Goal: Find specific page/section: Find specific page/section

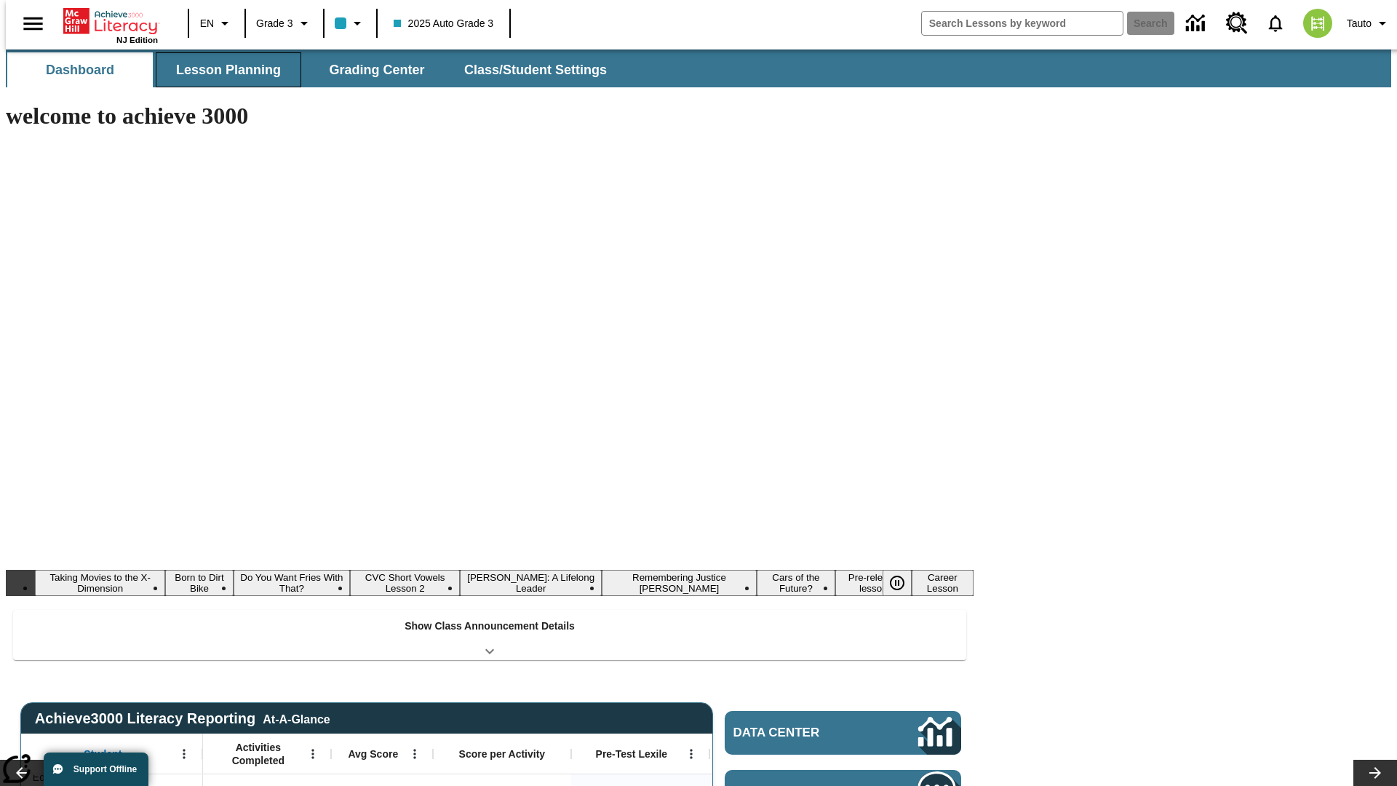
click at [223, 70] on button "Lesson Planning" at bounding box center [228, 69] width 145 height 35
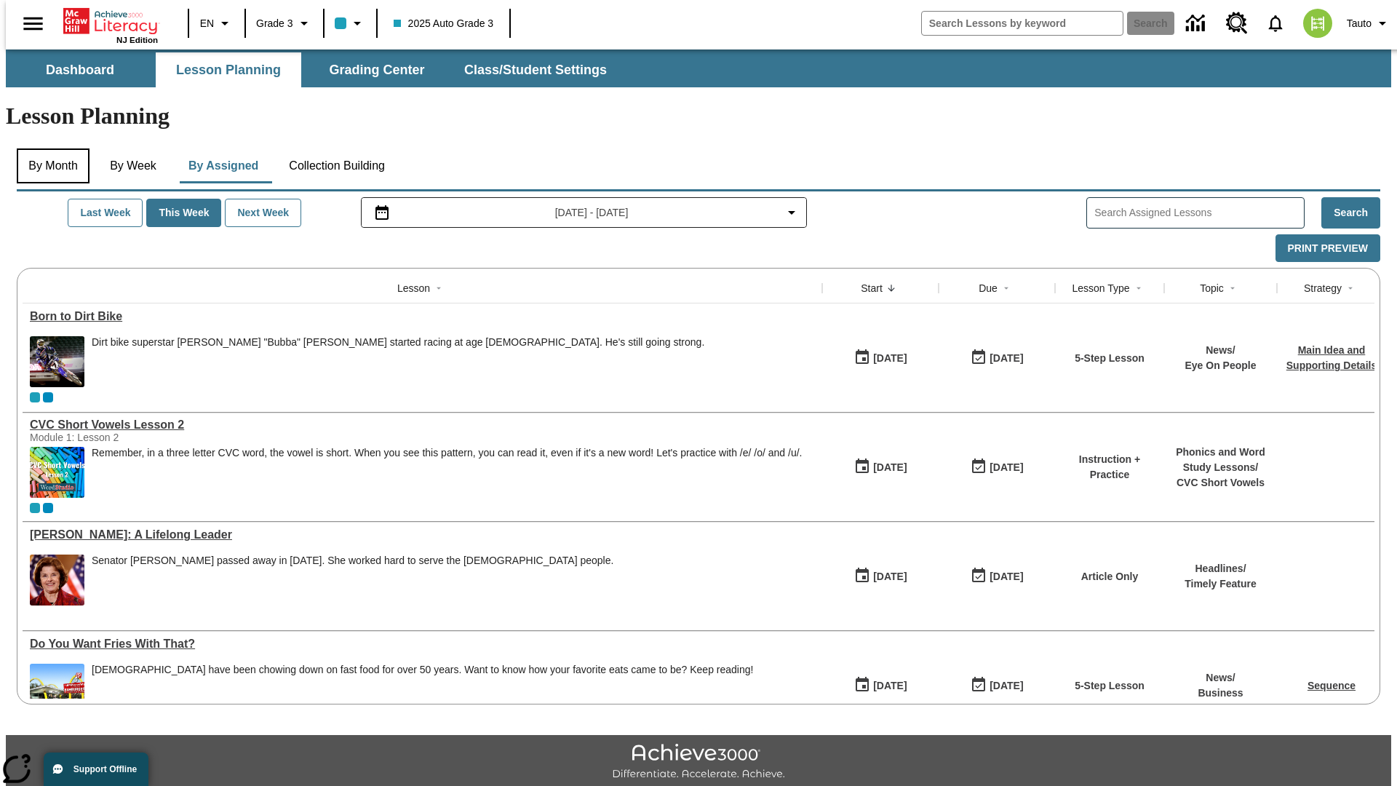
click at [49, 148] on button "By Month" at bounding box center [53, 165] width 73 height 35
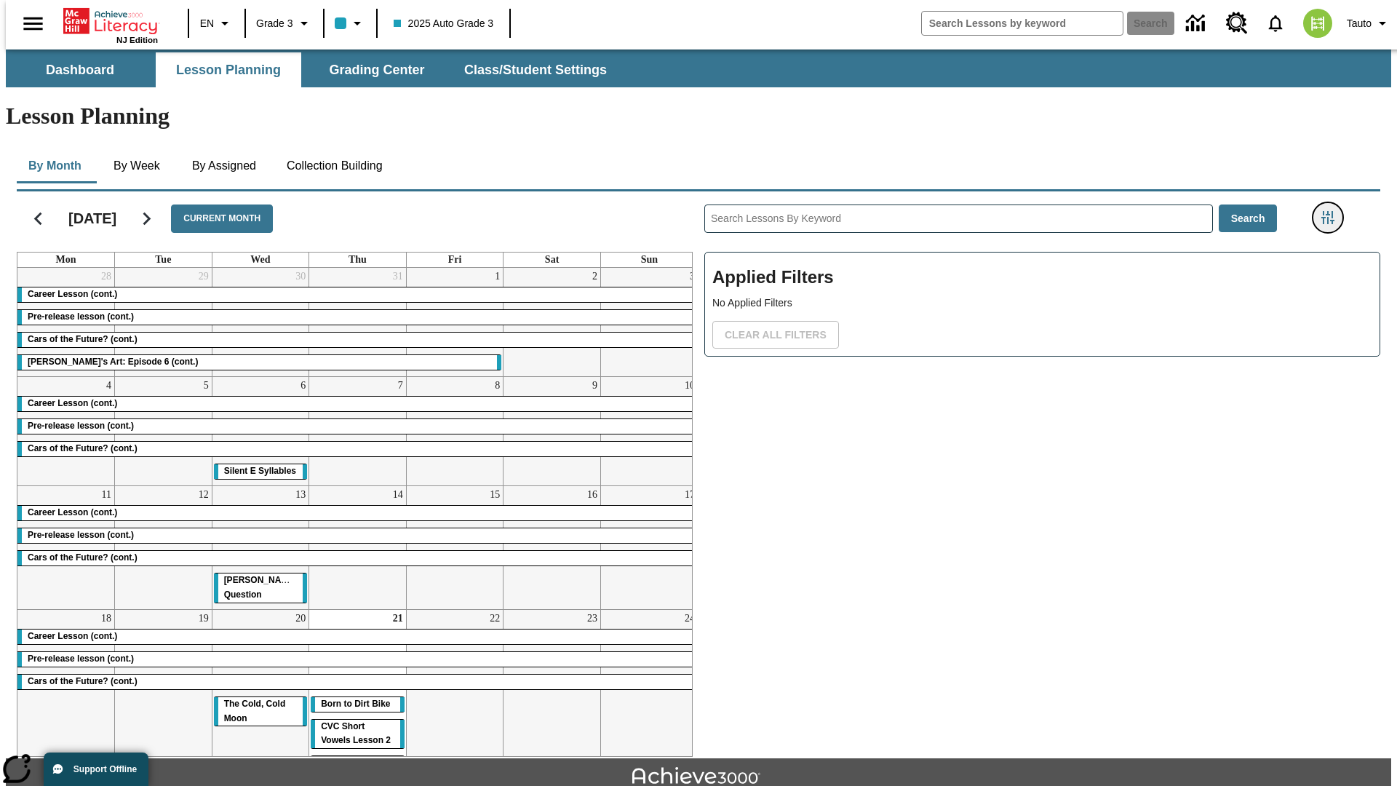
click at [1332, 211] on icon "Filters Side menu" at bounding box center [1327, 217] width 13 height 13
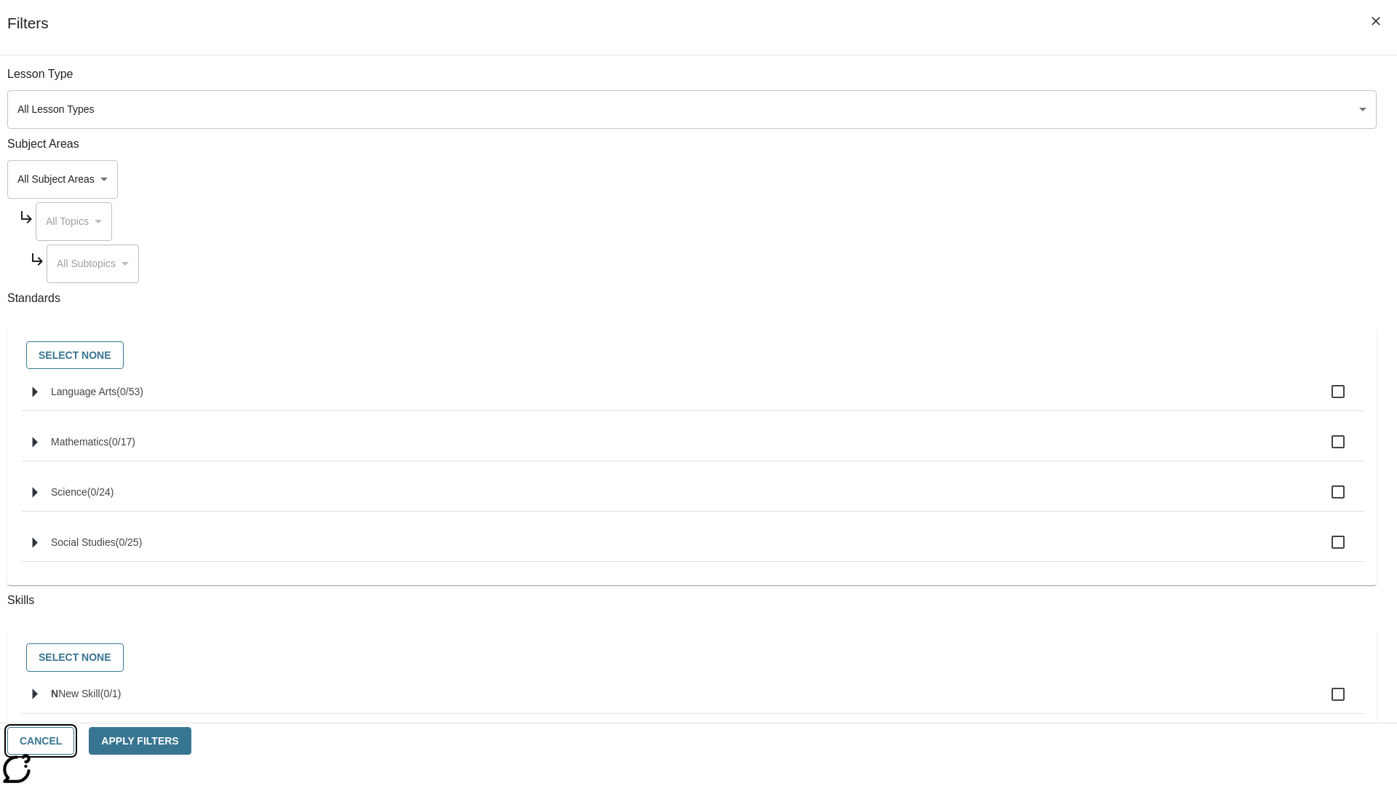
click at [74, 741] on button "Cancel" at bounding box center [40, 741] width 67 height 28
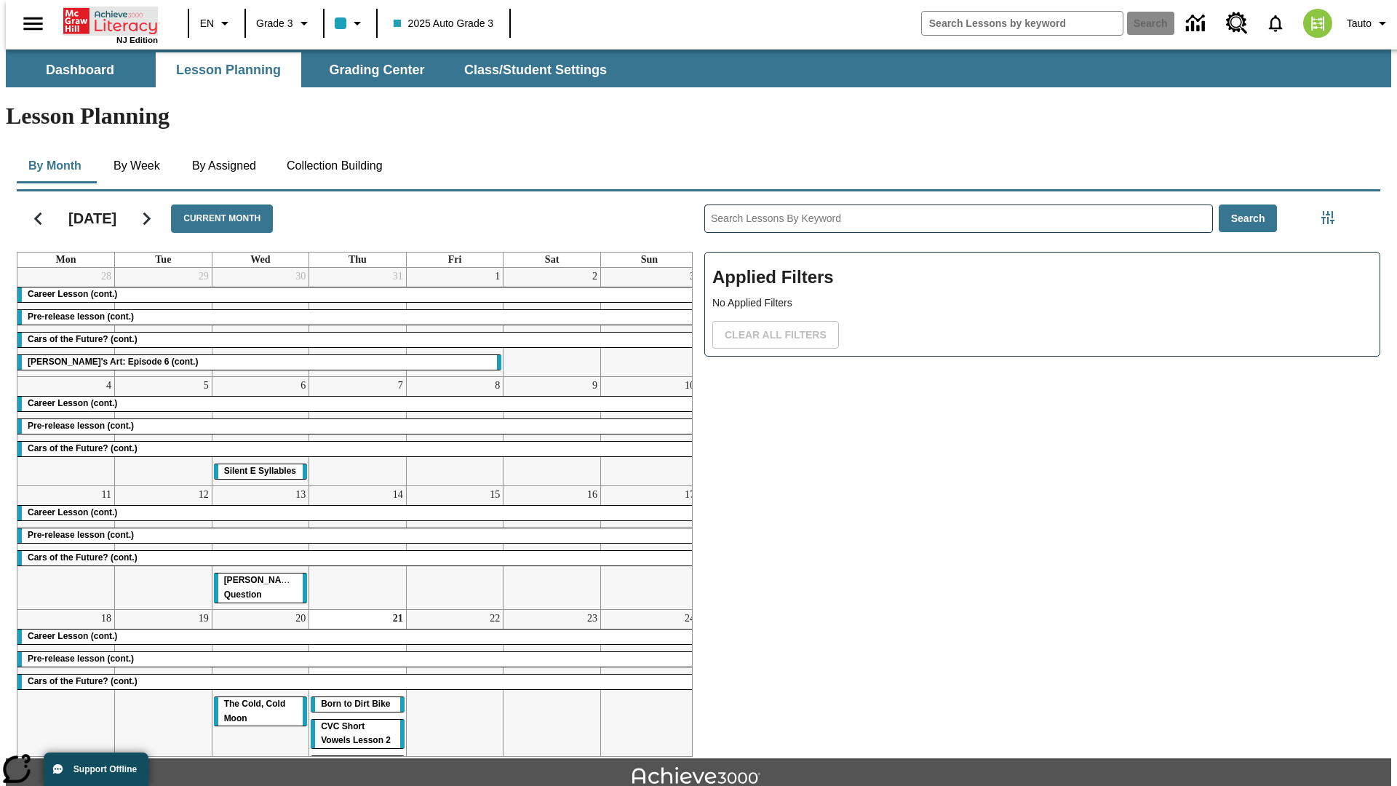
click at [105, 20] on icon "Home" at bounding box center [111, 21] width 97 height 29
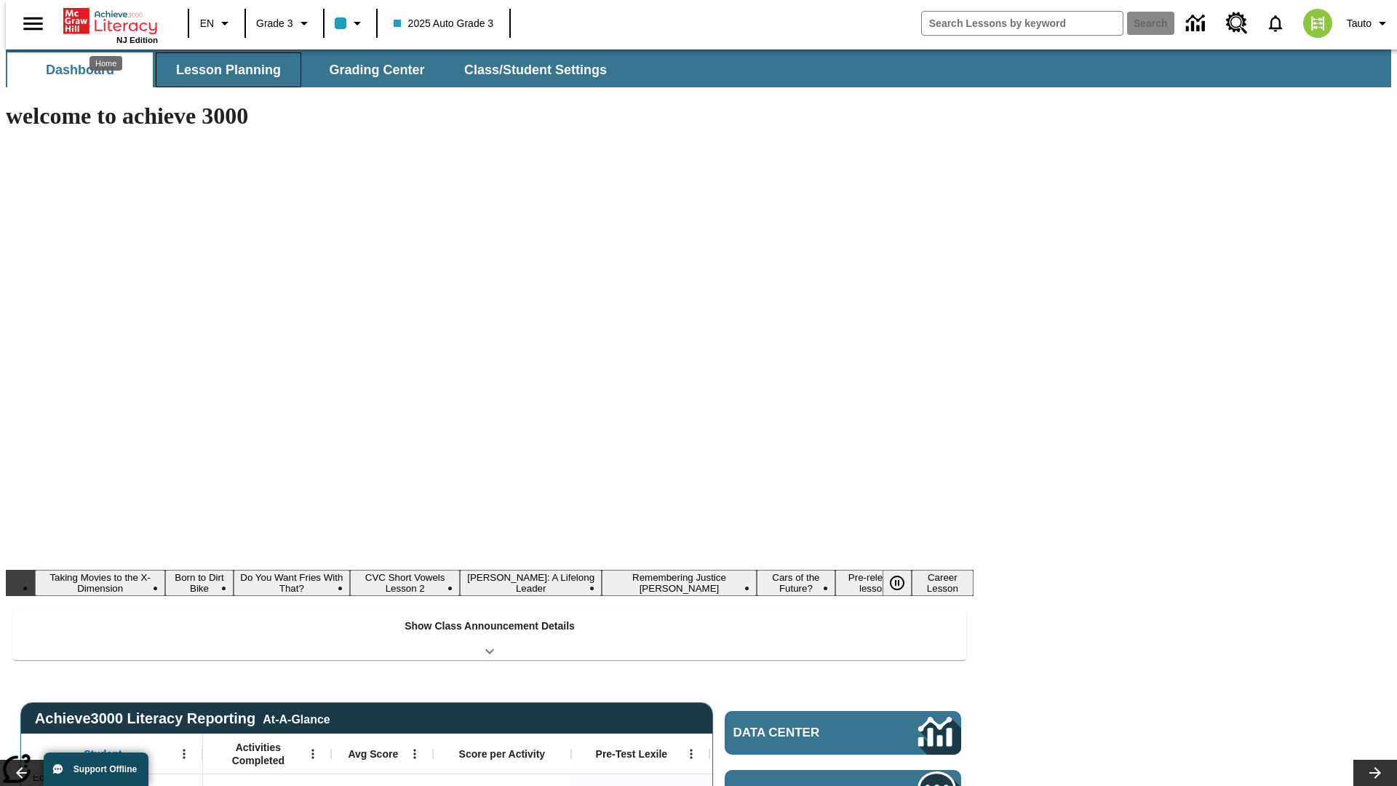
click at [223, 70] on button "Lesson Planning" at bounding box center [228, 69] width 145 height 35
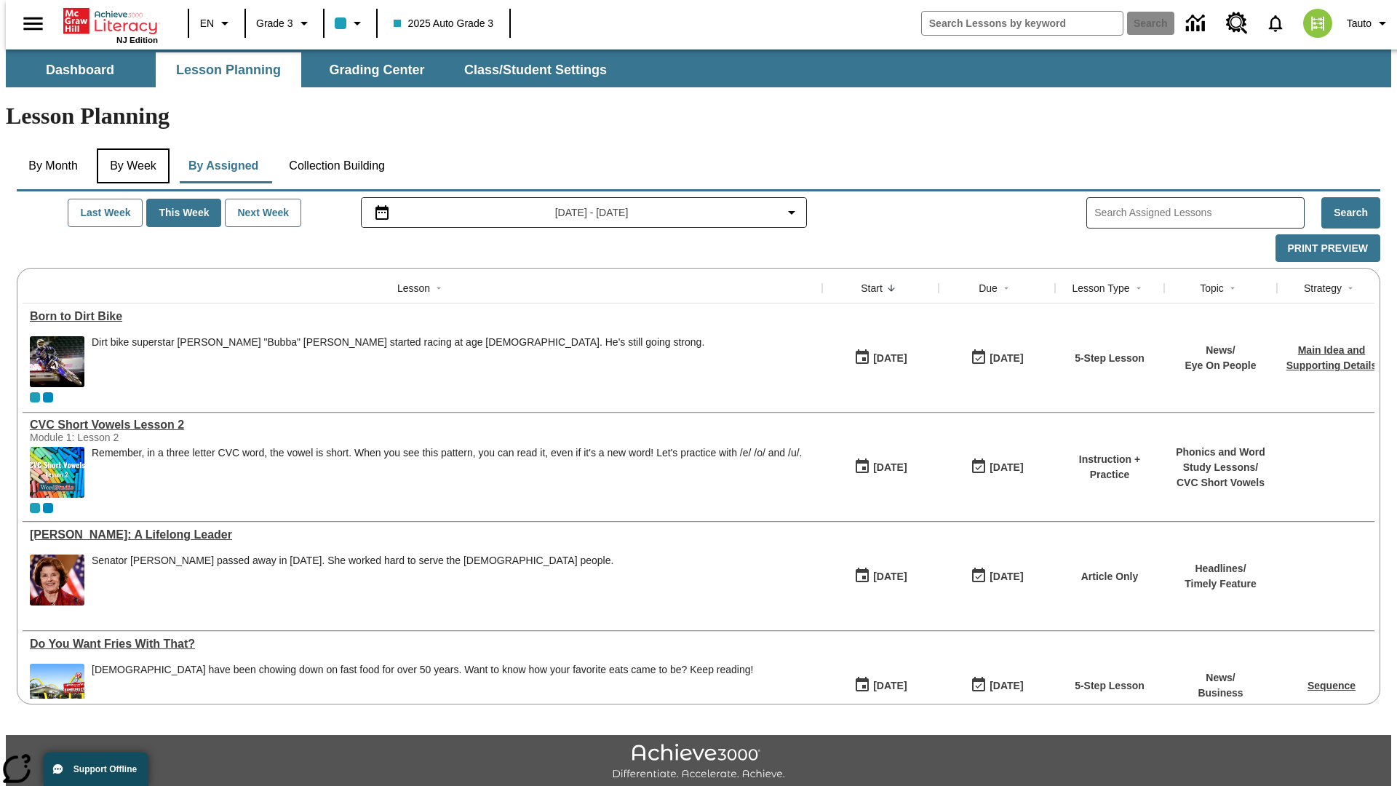
click at [130, 148] on button "By Week" at bounding box center [133, 165] width 73 height 35
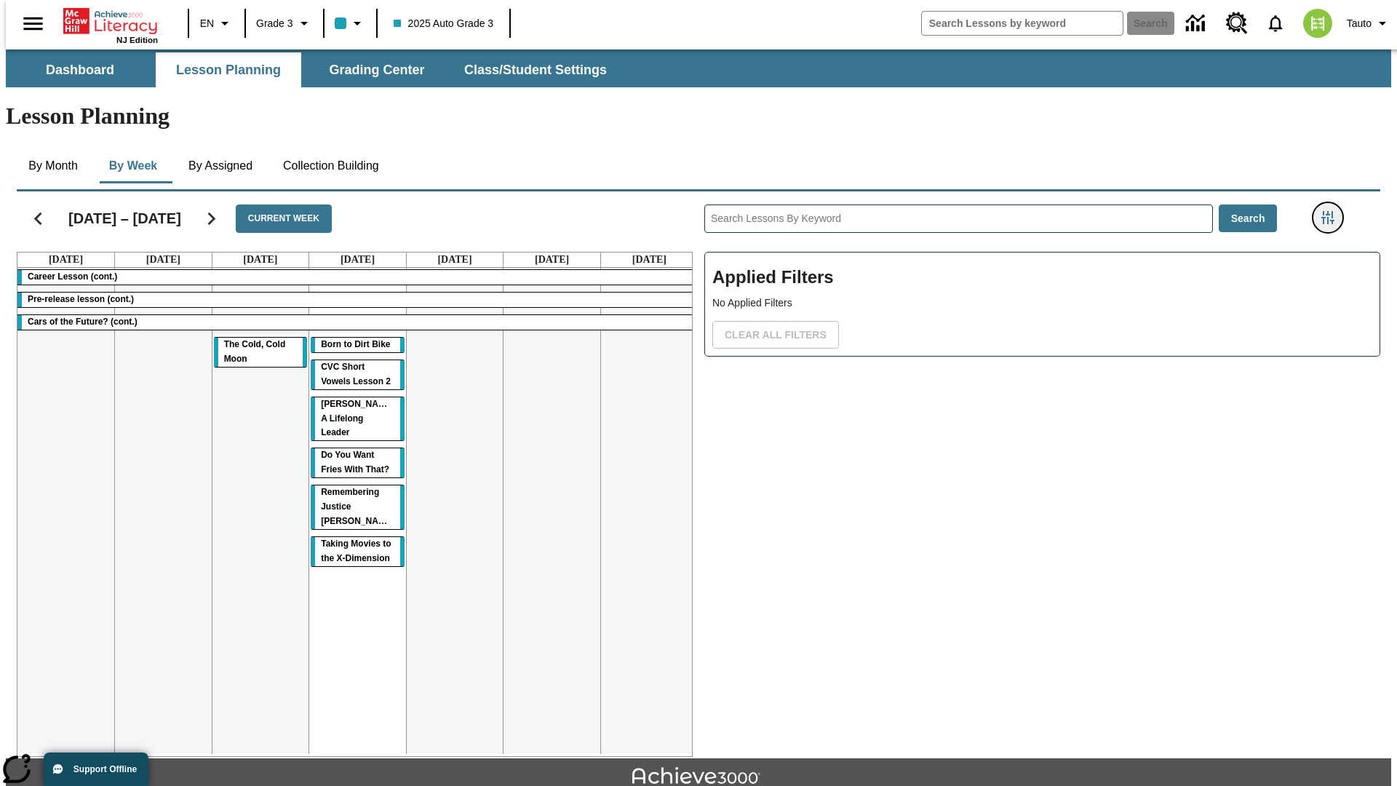
click at [1332, 211] on icon "Filters Side menu" at bounding box center [1327, 217] width 13 height 13
